Goal: Task Accomplishment & Management: Manage account settings

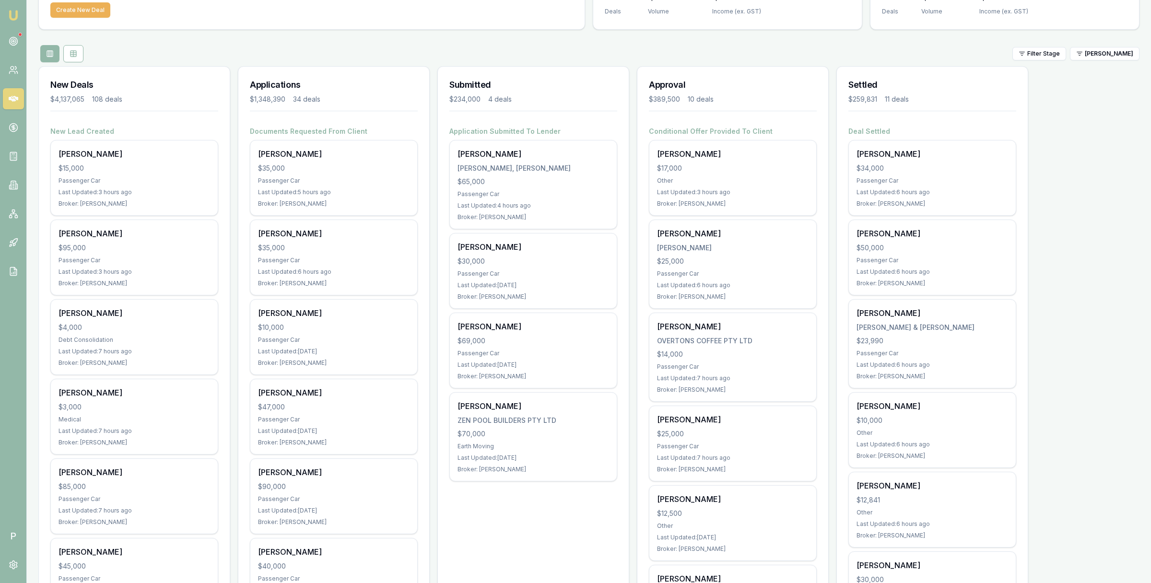
click at [14, 102] on icon at bounding box center [14, 99] width 10 height 10
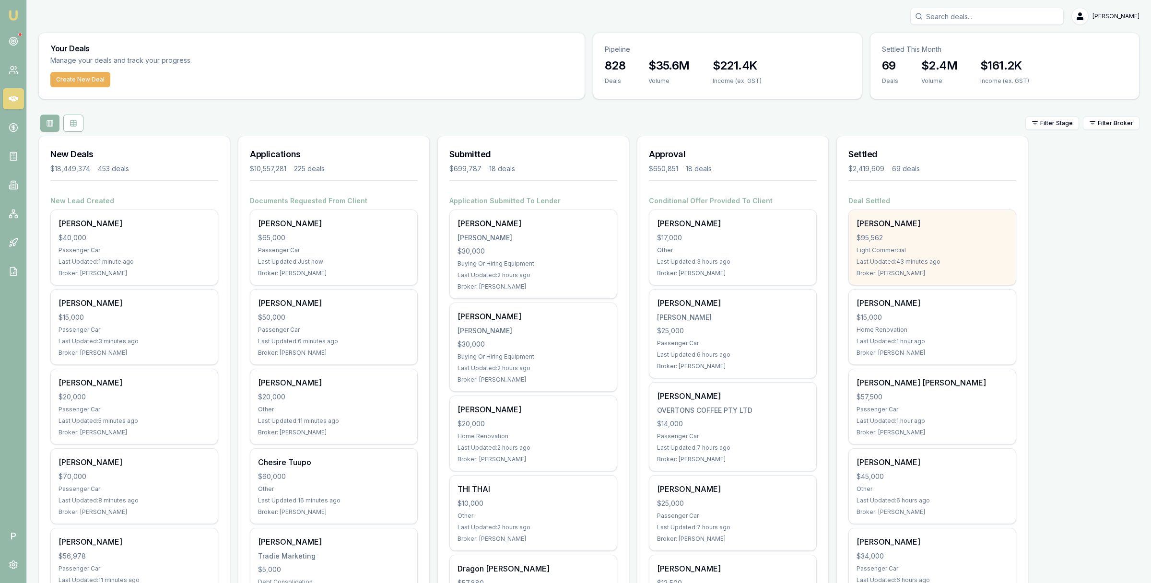
click at [931, 233] on div "$95,562" at bounding box center [932, 238] width 152 height 10
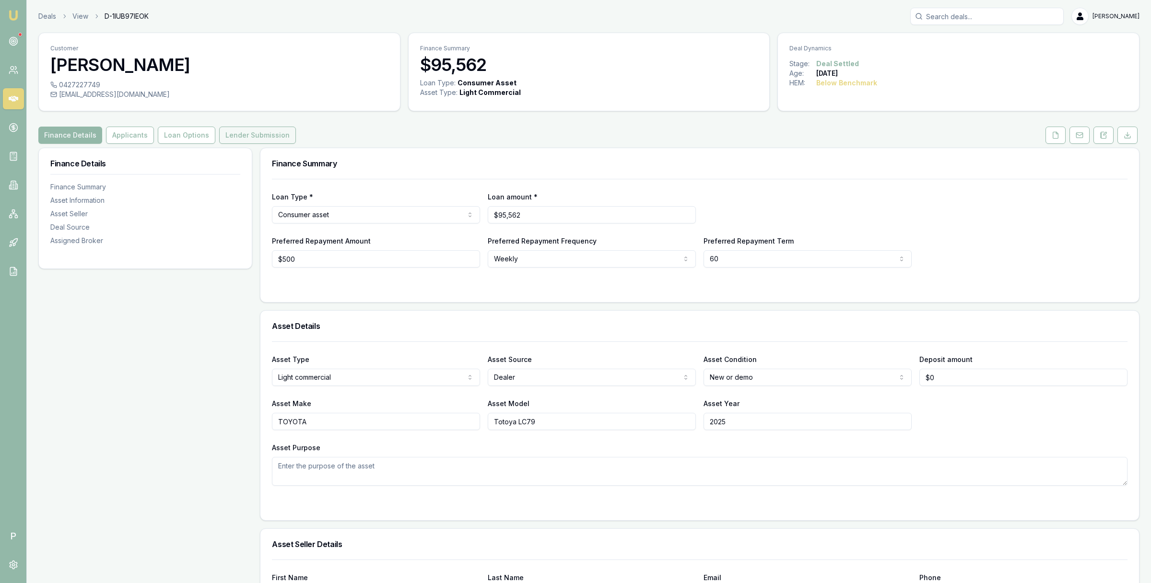
click at [235, 135] on button "Lender Submission" at bounding box center [257, 135] width 77 height 17
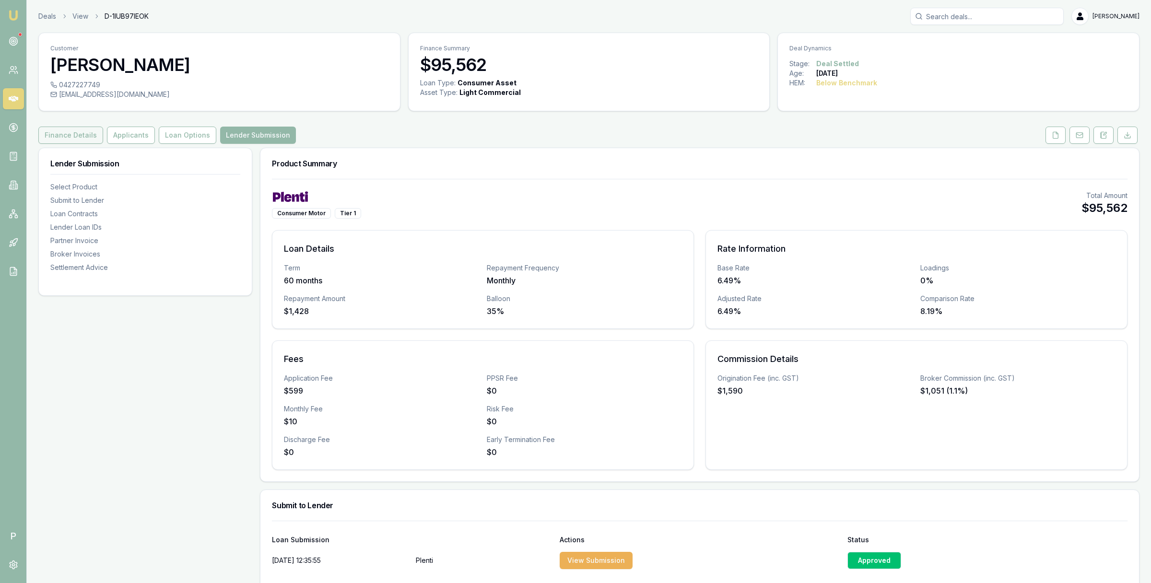
click at [58, 137] on button "Finance Details" at bounding box center [70, 135] width 65 height 17
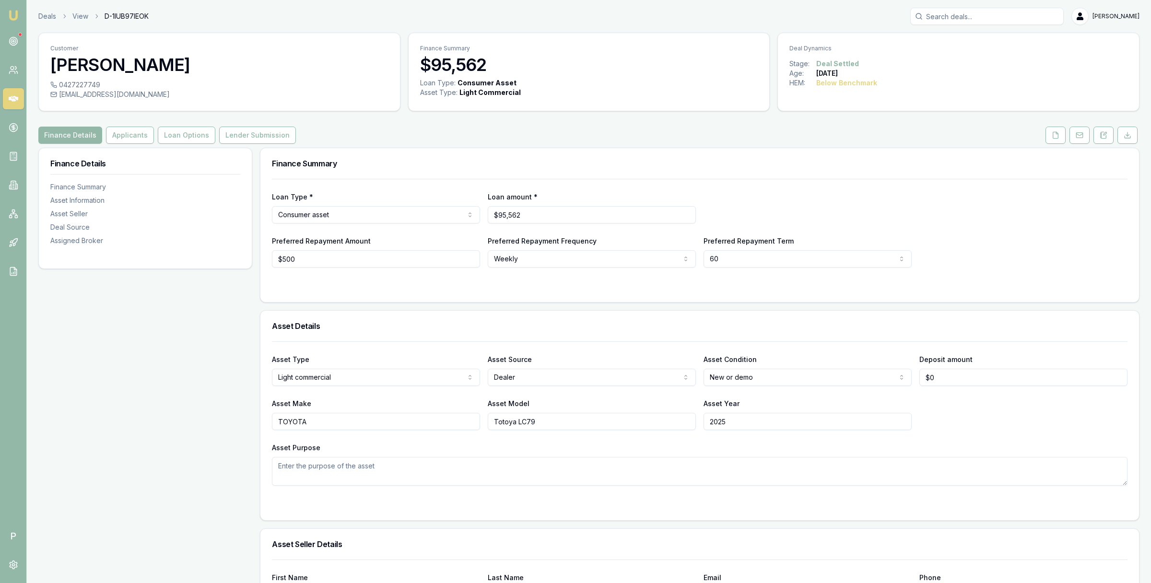
click at [16, 90] on link at bounding box center [13, 98] width 21 height 21
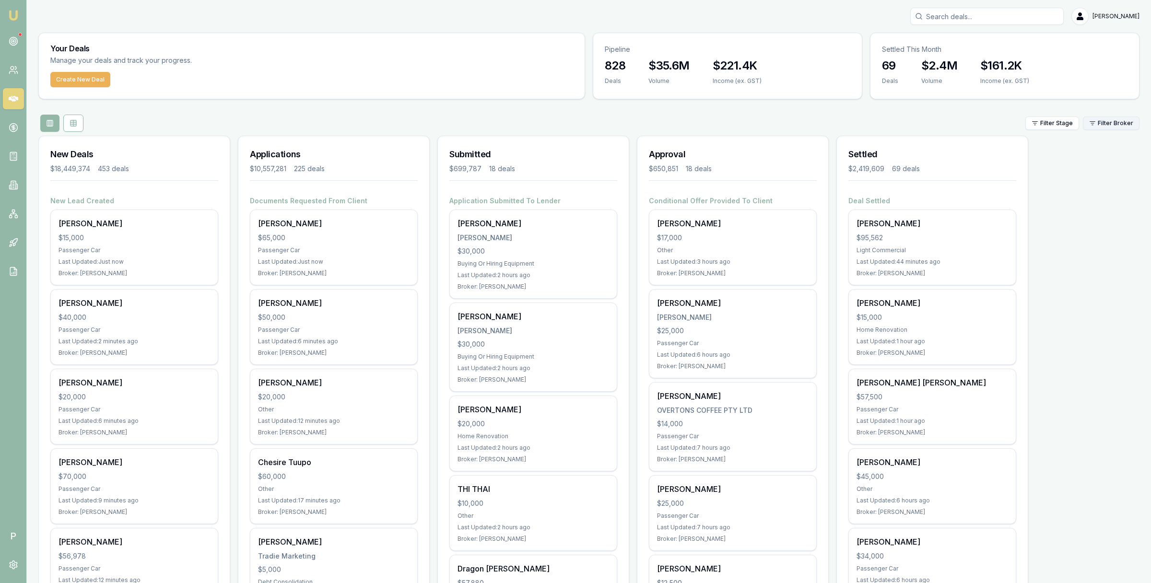
click at [1119, 119] on html "Emu Broker P Matt Leeburn Toggle Menu Your Deals Manage your deals and track yo…" at bounding box center [575, 291] width 1151 height 583
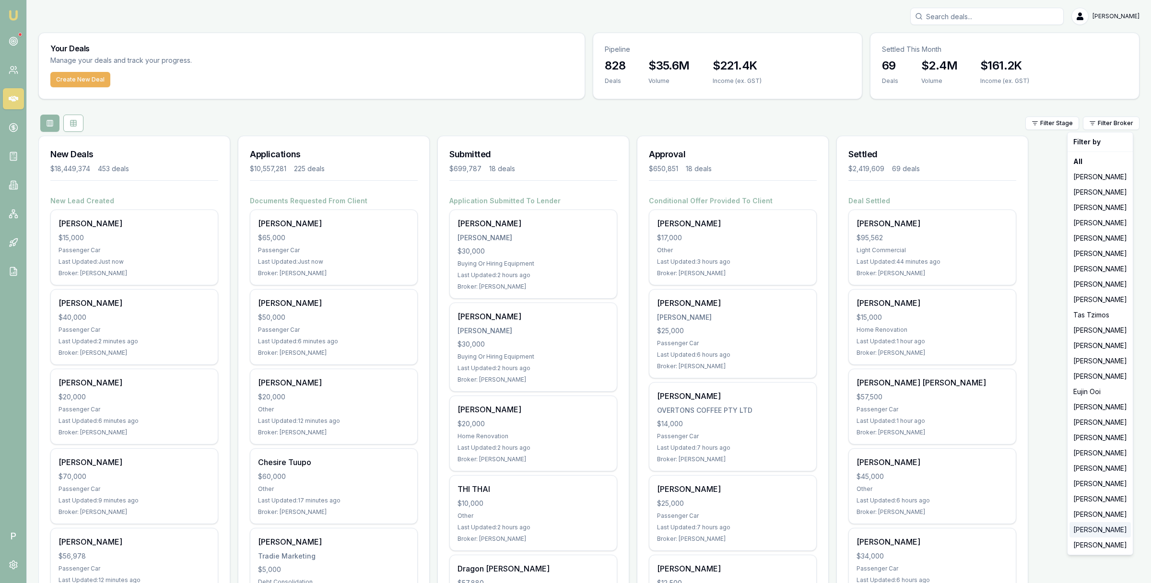
click at [1085, 531] on div "[PERSON_NAME]" at bounding box center [1099, 529] width 61 height 15
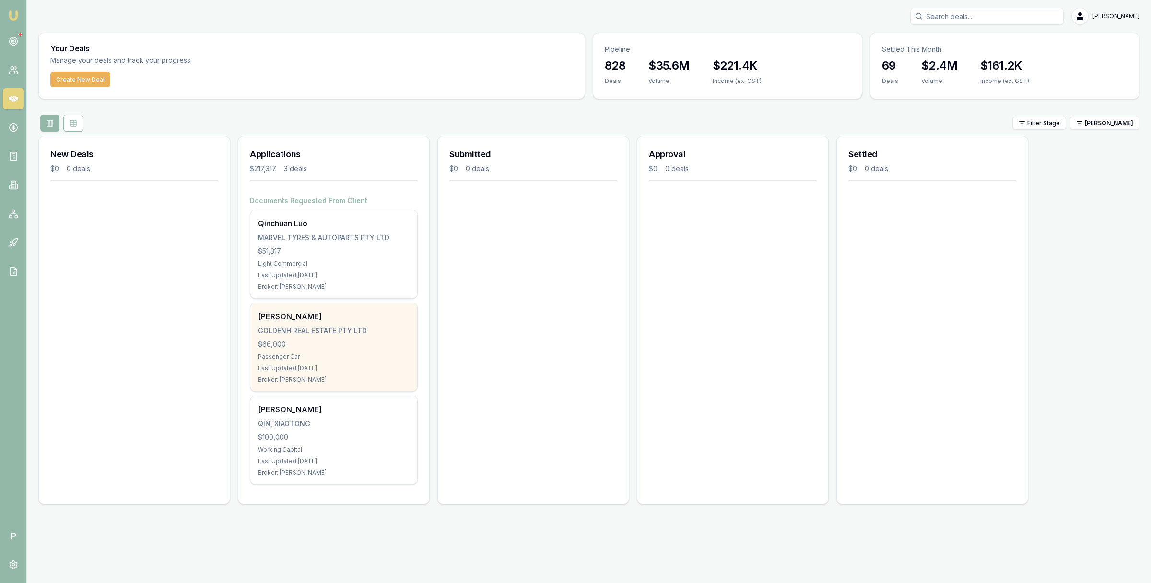
click at [337, 346] on div "$66,000" at bounding box center [334, 344] width 152 height 10
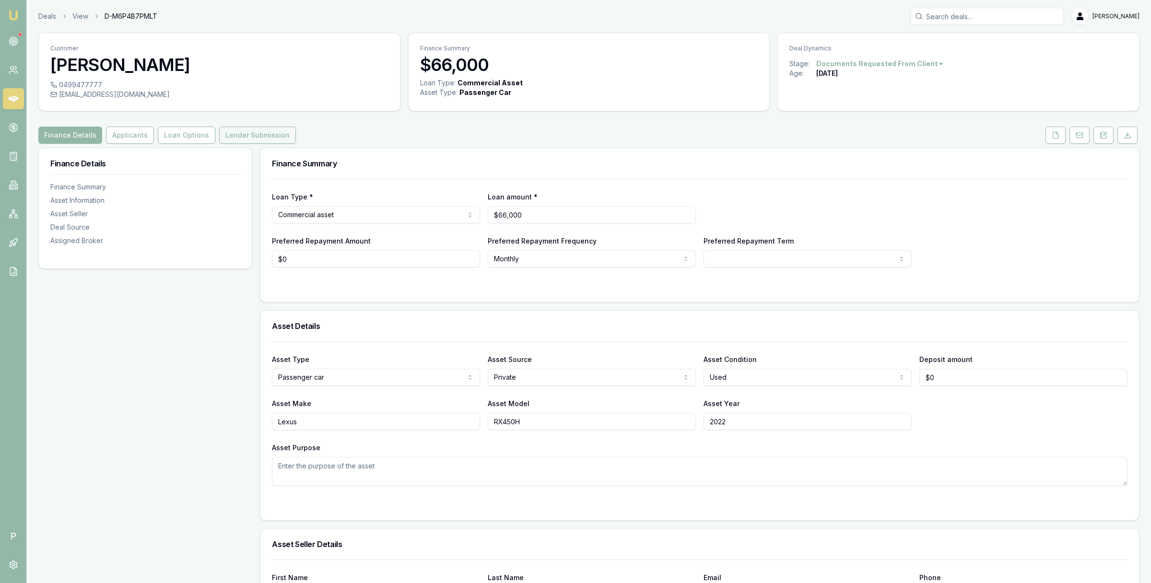
click at [254, 131] on button "Lender Submission" at bounding box center [257, 135] width 77 height 17
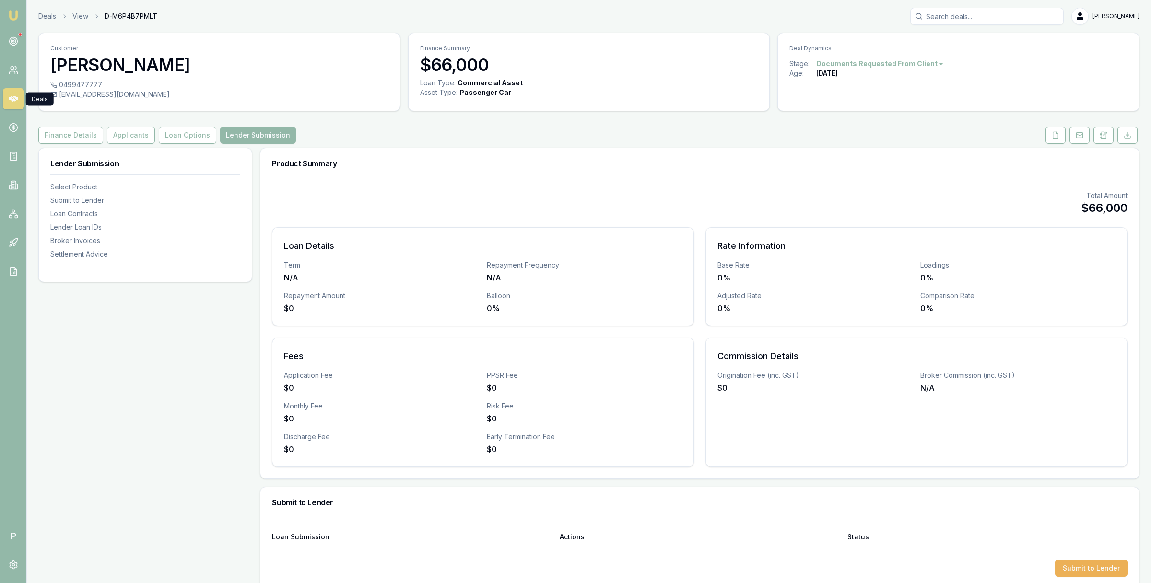
click at [14, 97] on icon at bounding box center [14, 99] width 10 height 6
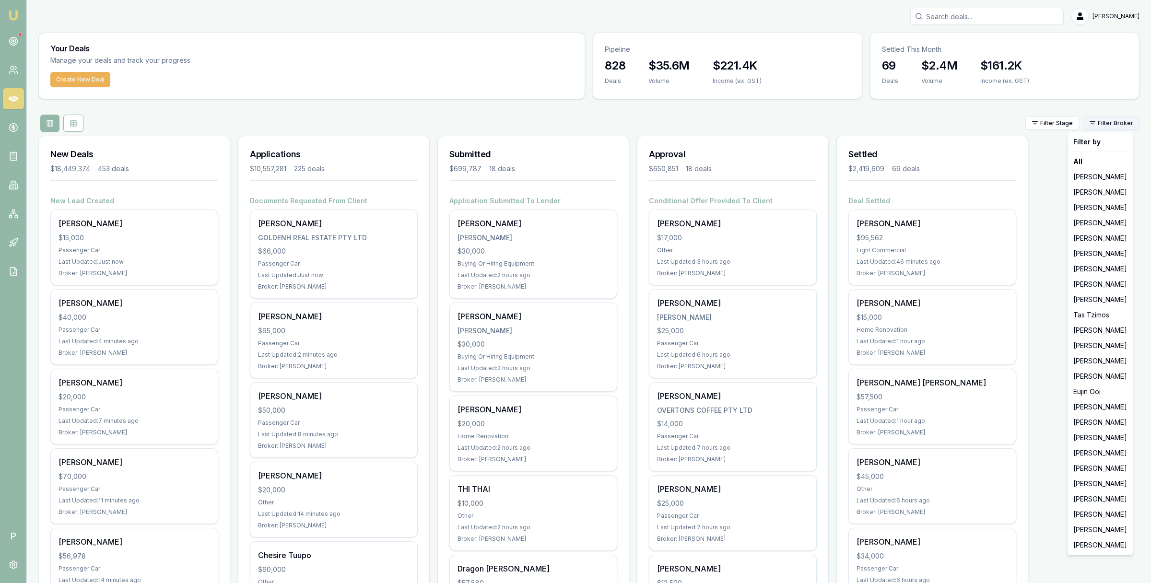
click at [1112, 120] on html "Emu Broker P [PERSON_NAME] Toggle Menu Your Deals Manage your deals and track y…" at bounding box center [575, 291] width 1151 height 583
click at [1104, 179] on div "[PERSON_NAME]" at bounding box center [1099, 176] width 61 height 15
